Goal: Task Accomplishment & Management: Manage account settings

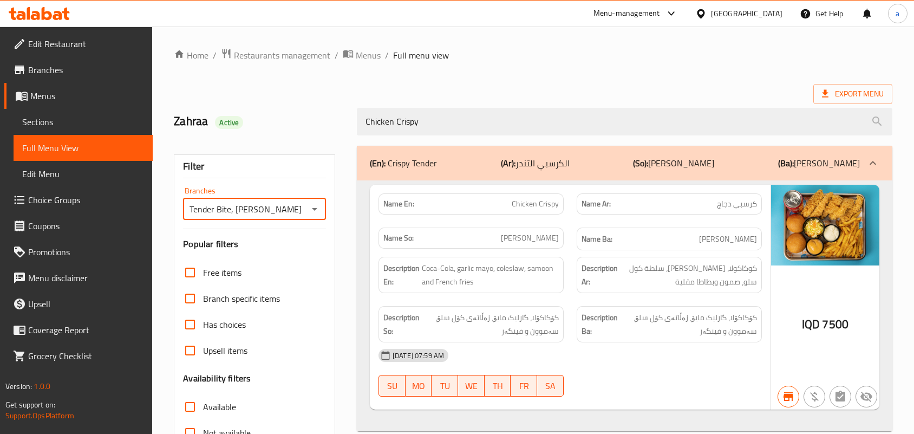
scroll to position [2, 0]
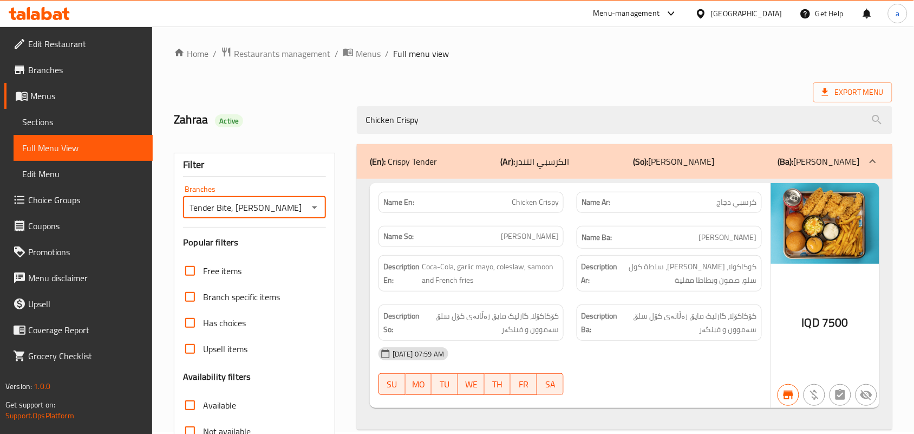
click at [526, 204] on span "Chicken Crispy" at bounding box center [535, 202] width 47 height 11
copy span "Chicken Crispy"
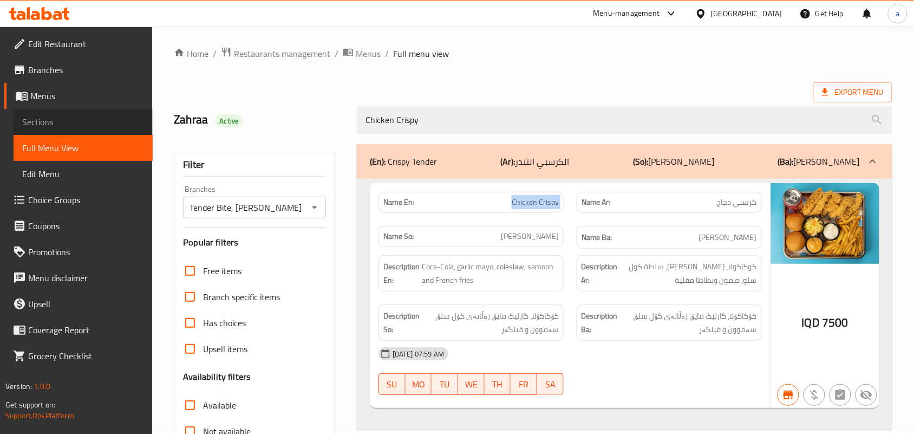
click at [96, 125] on span "Sections" at bounding box center [83, 121] width 122 height 13
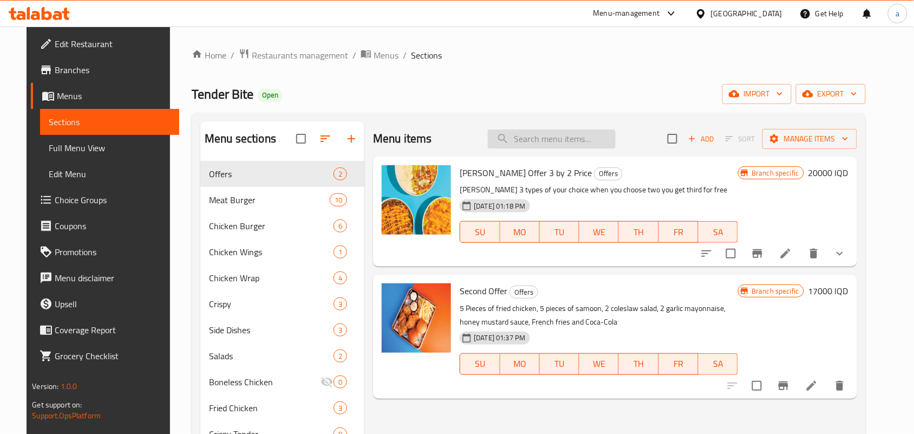
click at [545, 145] on input "search" at bounding box center [552, 138] width 128 height 19
paste input "Chicken Crispy"
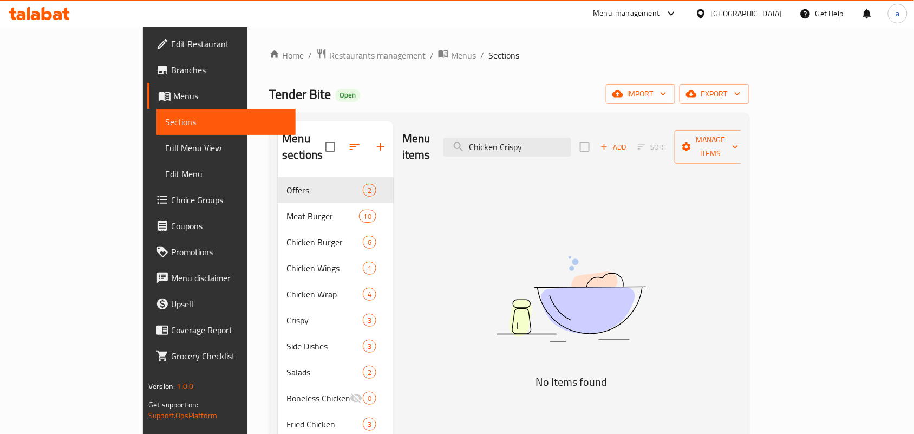
scroll to position [158, 0]
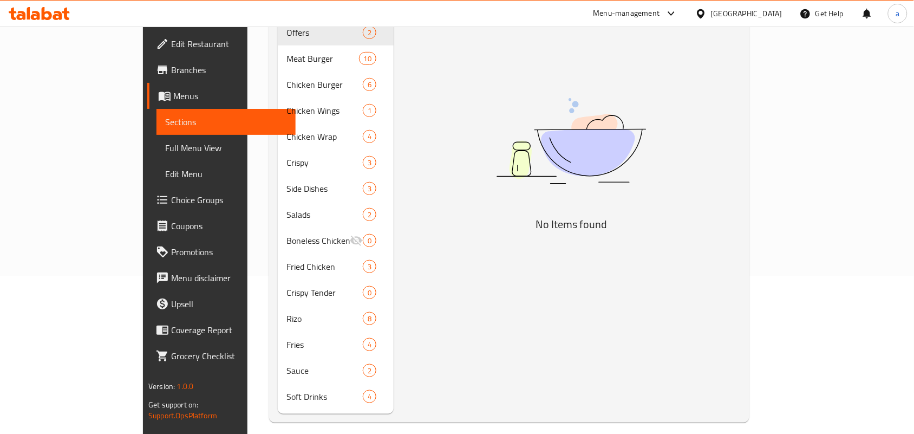
type input "Chicken Crispy"
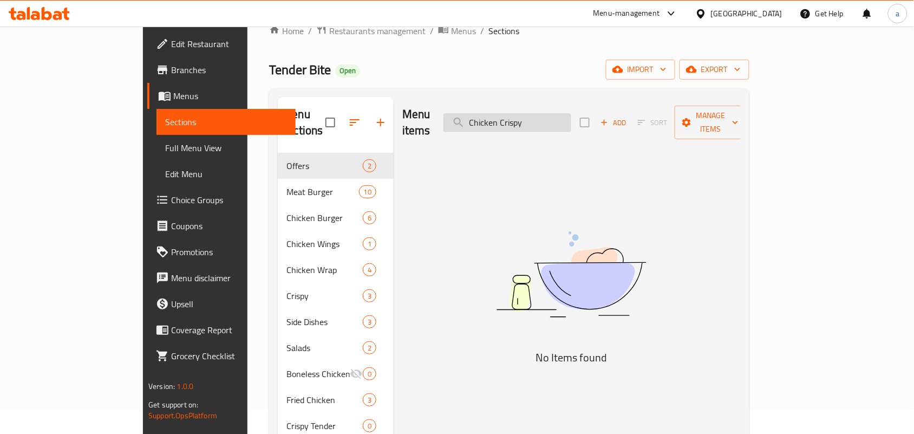
scroll to position [0, 0]
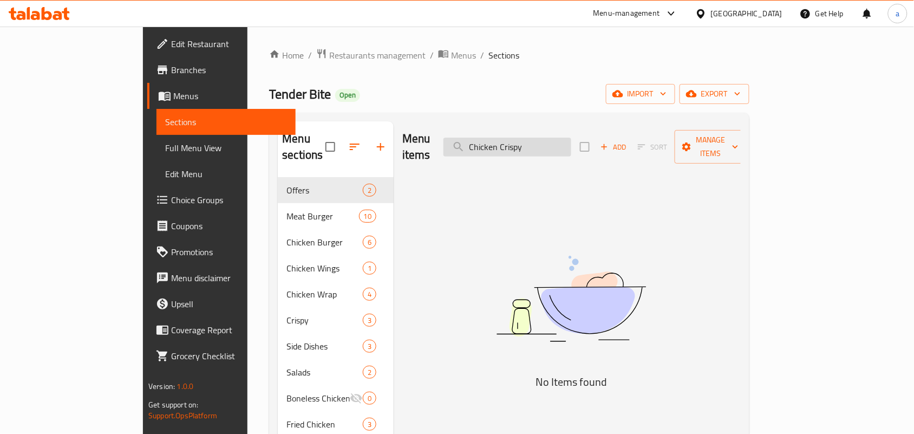
click at [571, 143] on input "Chicken Crispy" at bounding box center [507, 147] width 128 height 19
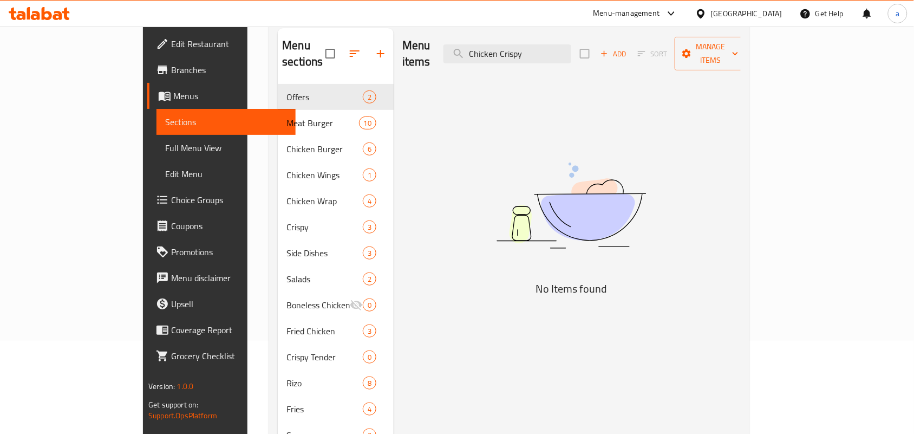
scroll to position [166, 0]
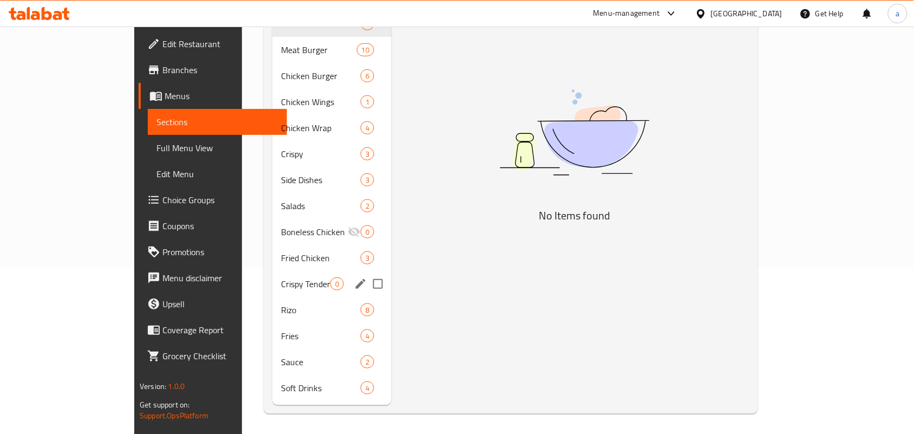
click at [281, 280] on span "Crispy Tender" at bounding box center [305, 283] width 49 height 13
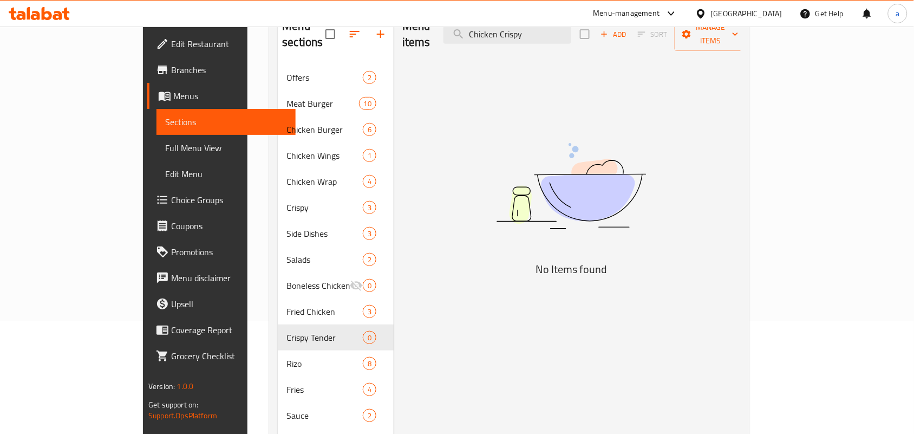
scroll to position [158, 0]
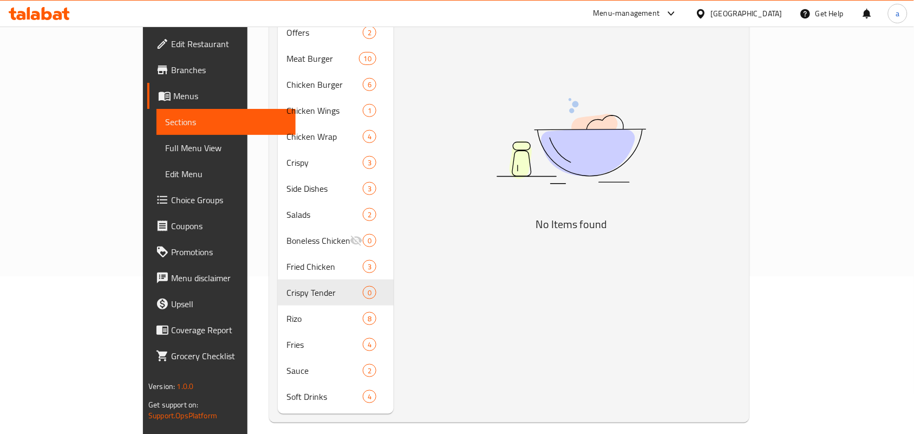
click at [165, 154] on span "Full Menu View" at bounding box center [226, 147] width 122 height 13
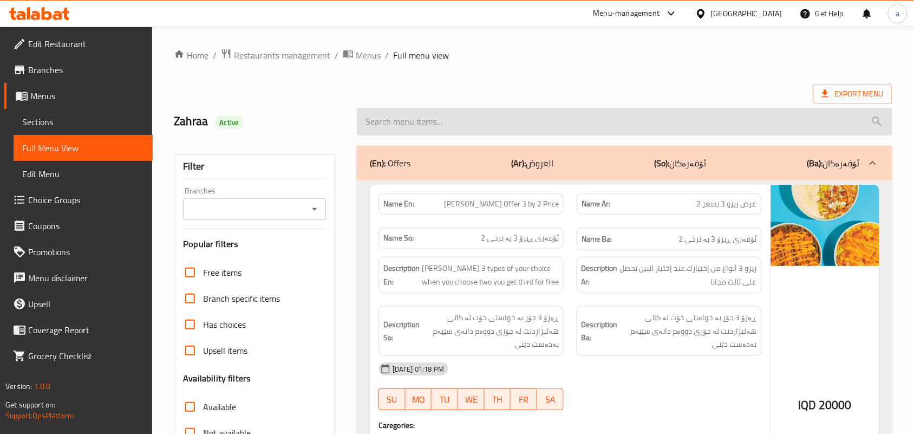
click at [438, 130] on input "search" at bounding box center [625, 122] width 536 height 28
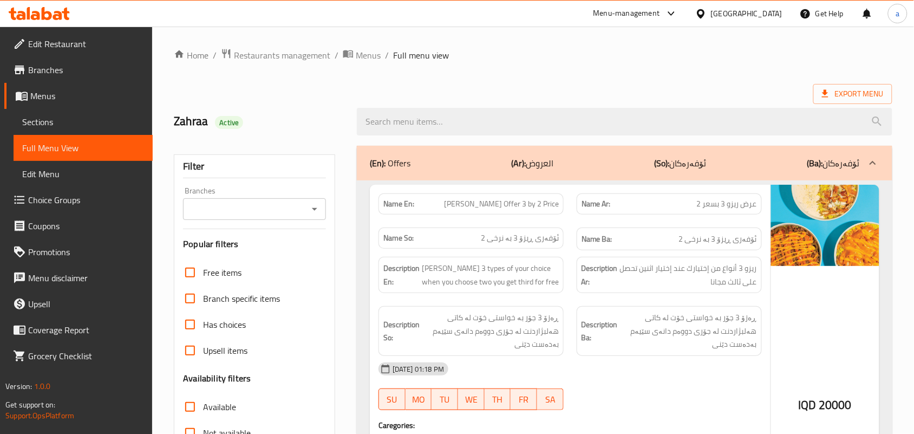
paste input "Chicken Crispy"
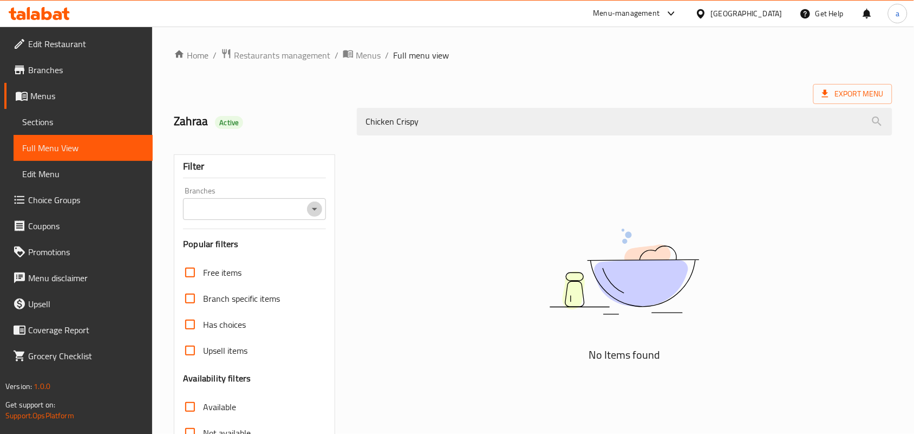
click at [313, 211] on icon "Open" at bounding box center [314, 209] width 5 height 3
type input "Chicken Crispy"
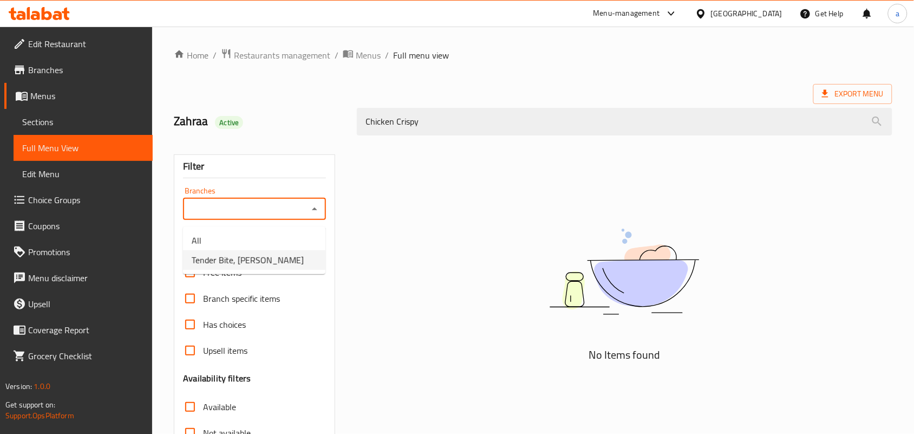
click at [268, 259] on span "Tender Bite, [PERSON_NAME]" at bounding box center [248, 259] width 112 height 13
type input "Tender Bite, [PERSON_NAME]"
click at [64, 128] on span "Sections" at bounding box center [83, 121] width 122 height 13
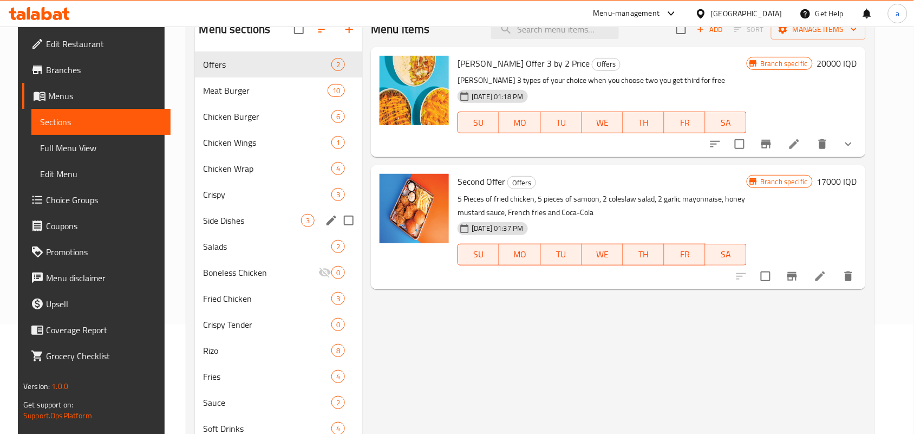
scroll to position [166, 0]
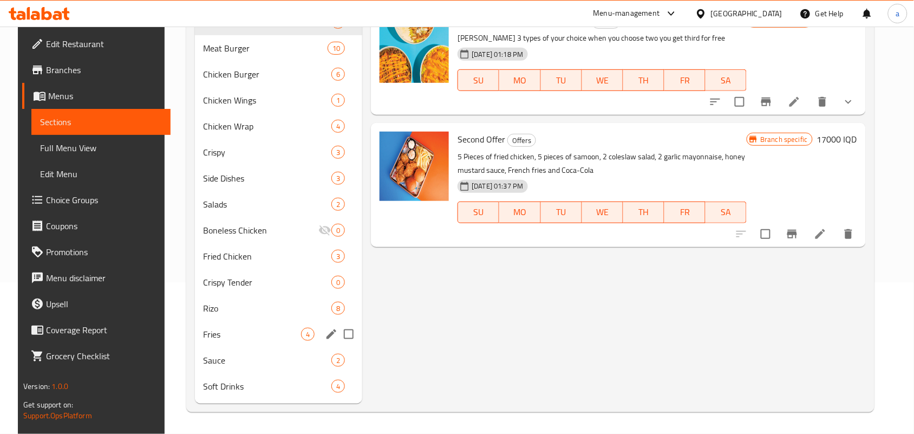
click at [261, 328] on span "Fries" at bounding box center [253, 334] width 98 height 13
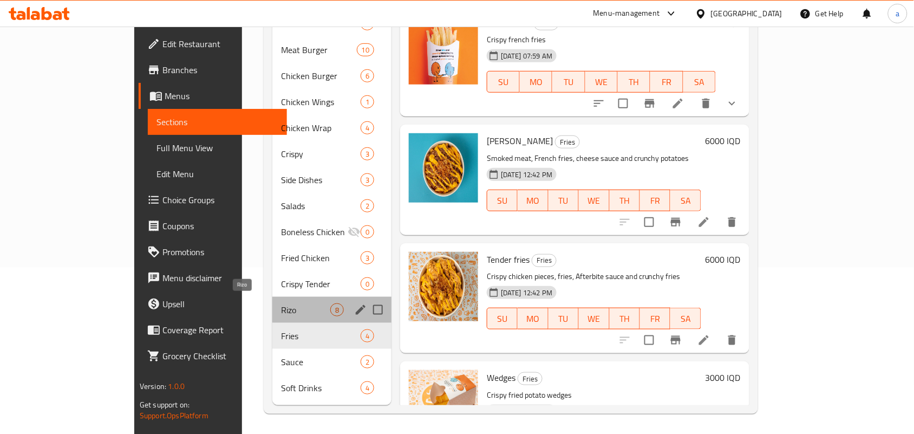
click at [281, 303] on span "Rizo" at bounding box center [305, 309] width 49 height 13
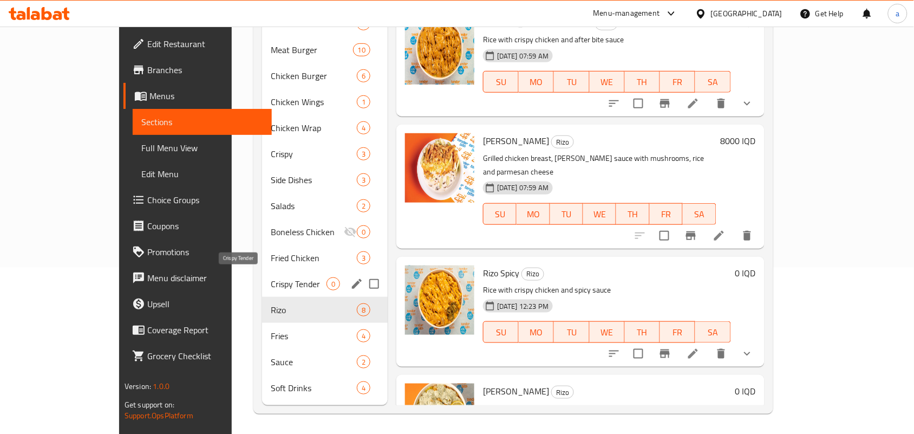
click at [271, 277] on span "Crispy Tender" at bounding box center [299, 283] width 56 height 13
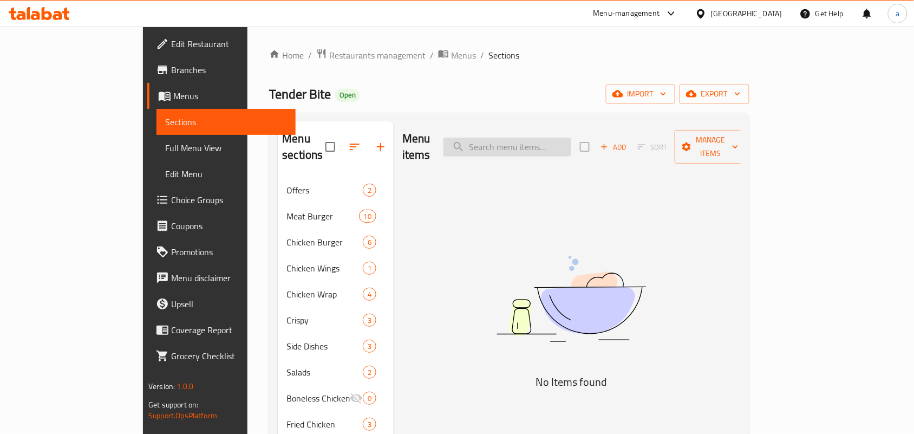
click at [543, 141] on input "search" at bounding box center [507, 147] width 128 height 19
paste input "Chicken Crispy"
click at [556, 145] on input "Chicken Crispy" at bounding box center [507, 147] width 128 height 19
click at [552, 145] on input "Chicken Crispy" at bounding box center [507, 147] width 128 height 19
type input "Crispy"
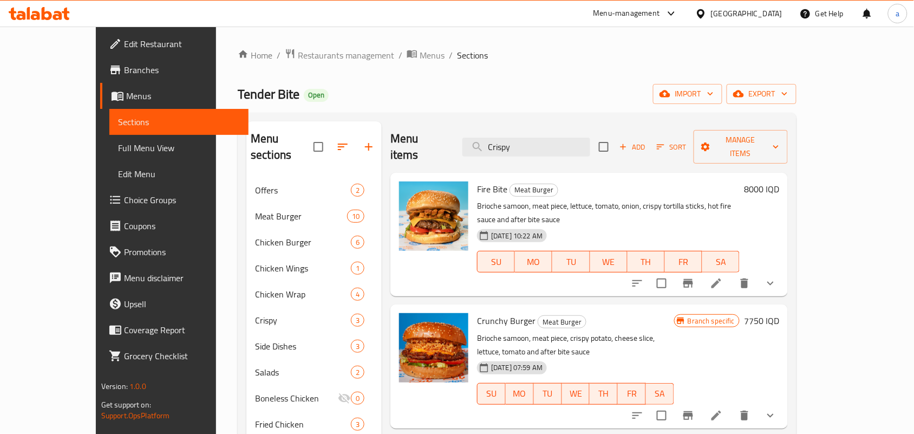
drag, startPoint x: 562, startPoint y: 147, endPoint x: 442, endPoint y: 176, distance: 123.6
click at [423, 158] on div "Menu items Crispy Add Sort Manage items" at bounding box center [588, 146] width 397 height 51
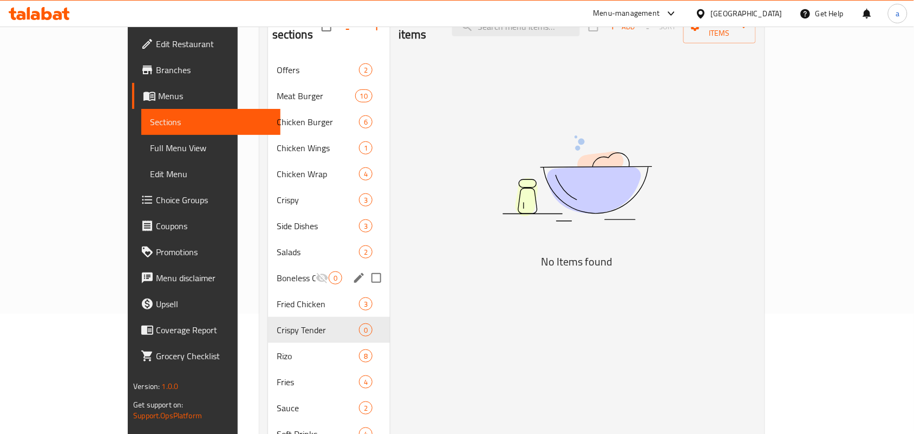
scroll to position [166, 0]
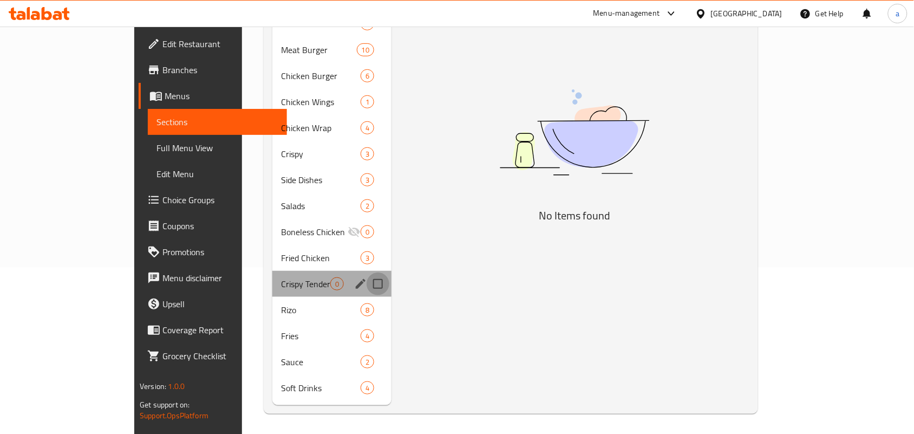
click at [367, 282] on input "Menu sections" at bounding box center [378, 283] width 23 height 23
checkbox input "true"
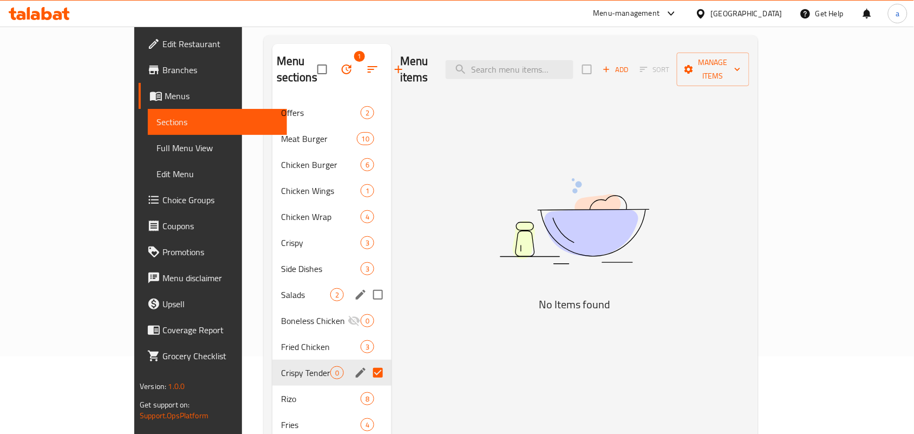
scroll to position [0, 0]
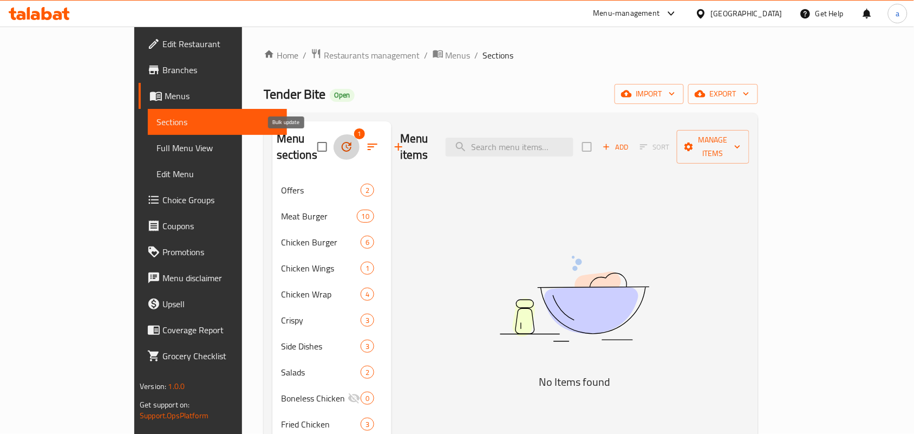
click at [340, 153] on icon "button" at bounding box center [346, 146] width 13 height 13
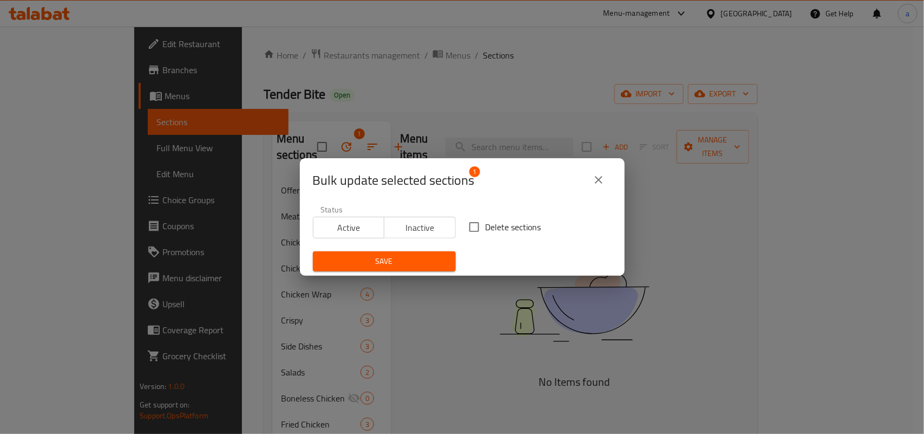
click at [473, 225] on input "Delete sections" at bounding box center [474, 227] width 23 height 23
checkbox input "true"
click at [421, 252] on button "Save" at bounding box center [384, 261] width 143 height 20
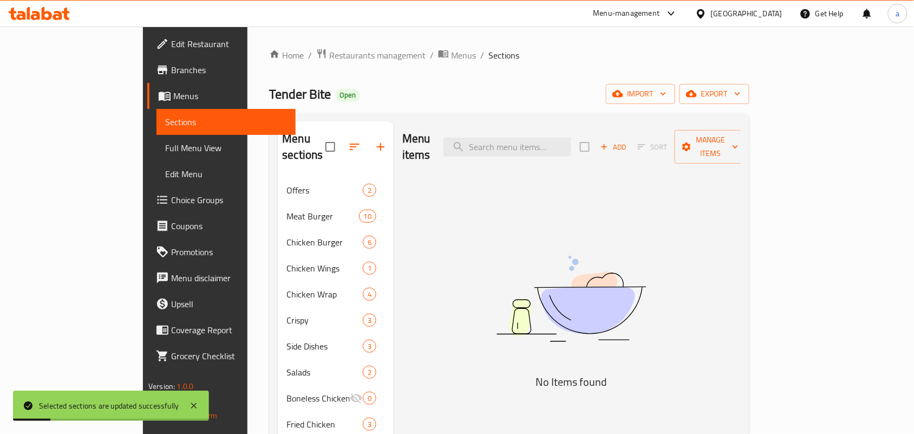
click at [165, 146] on span "Full Menu View" at bounding box center [226, 147] width 122 height 13
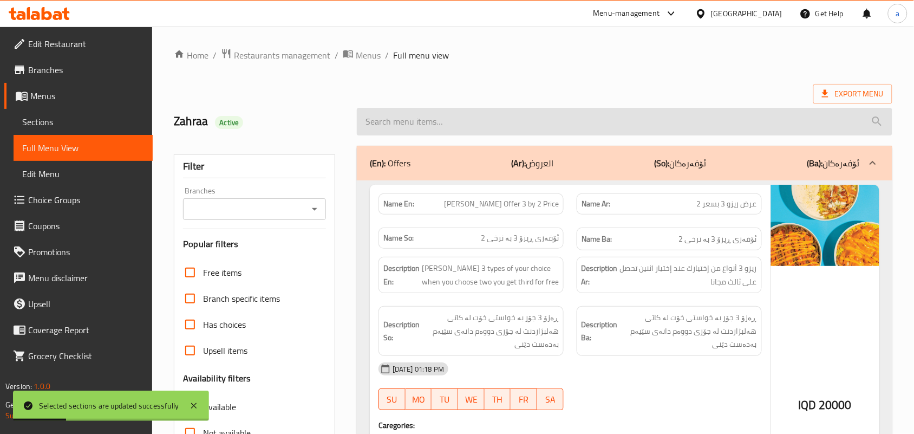
click at [483, 128] on input "search" at bounding box center [625, 122] width 536 height 28
paste input "Chicken Crispy"
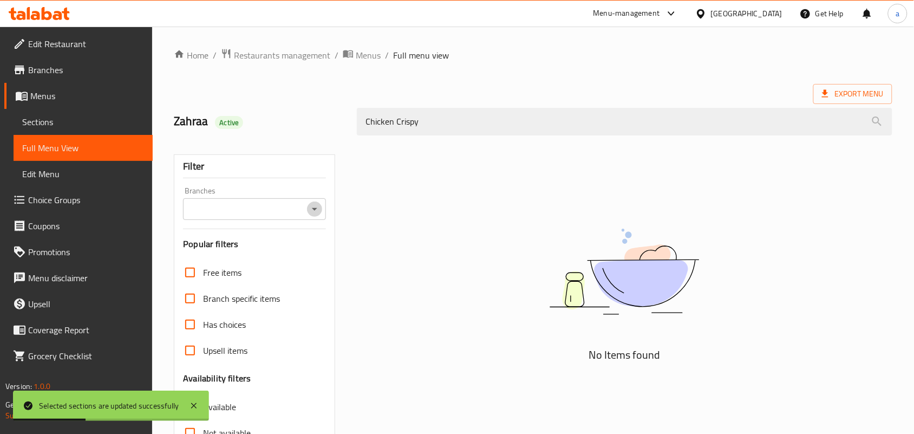
click at [314, 207] on icon "Open" at bounding box center [314, 209] width 13 height 13
type input "Chicken Crispy"
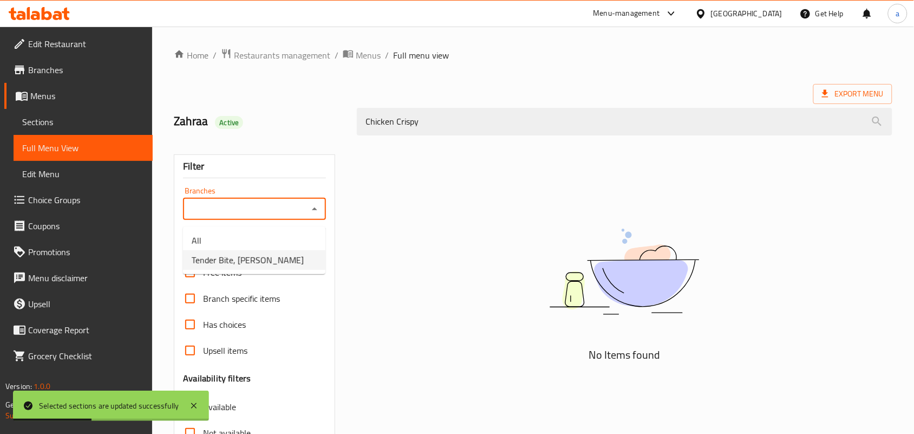
click at [260, 265] on span "Tender Bite, [PERSON_NAME]" at bounding box center [248, 259] width 112 height 13
type input "Tender Bite, [PERSON_NAME]"
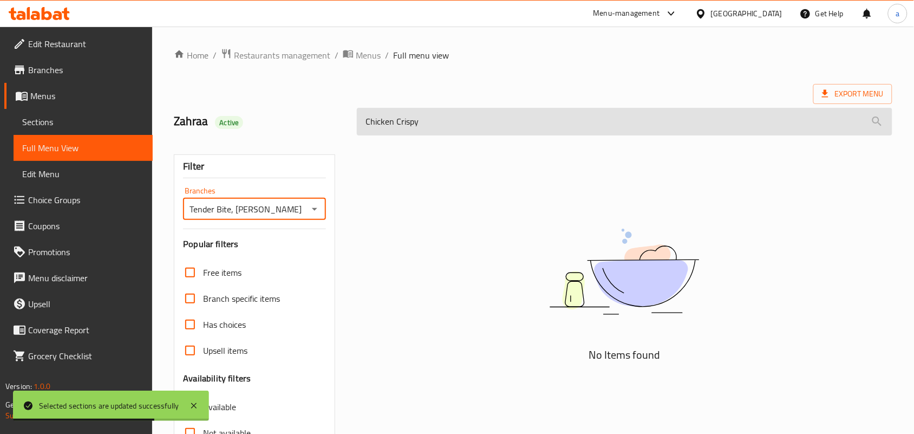
click at [486, 135] on input "Chicken Crispy" at bounding box center [625, 122] width 536 height 28
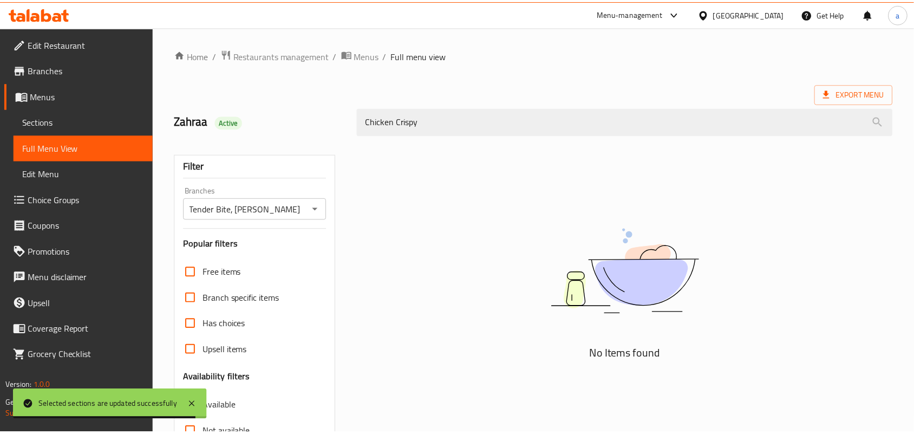
scroll to position [160, 0]
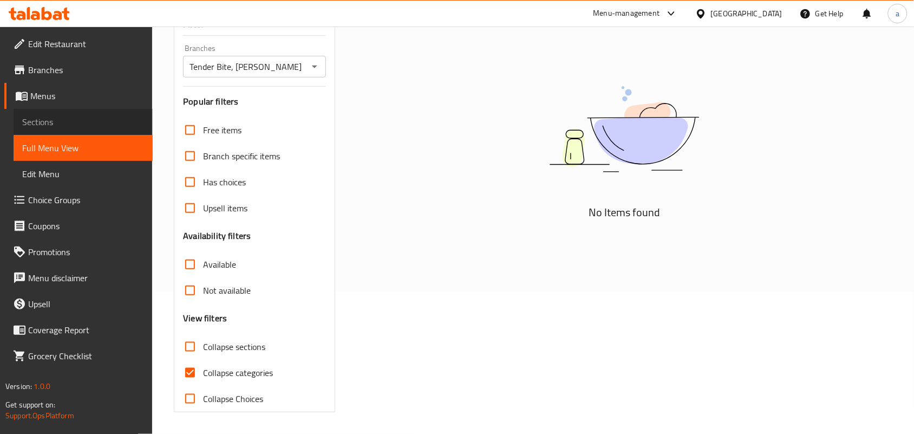
click at [80, 123] on span "Sections" at bounding box center [83, 121] width 122 height 13
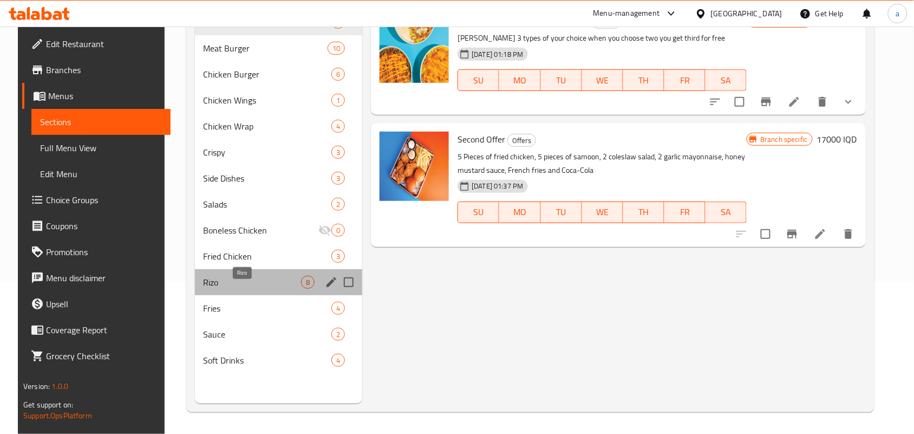
click at [273, 289] on span "Rizo" at bounding box center [253, 282] width 98 height 13
